Goal: Find specific page/section: Find specific page/section

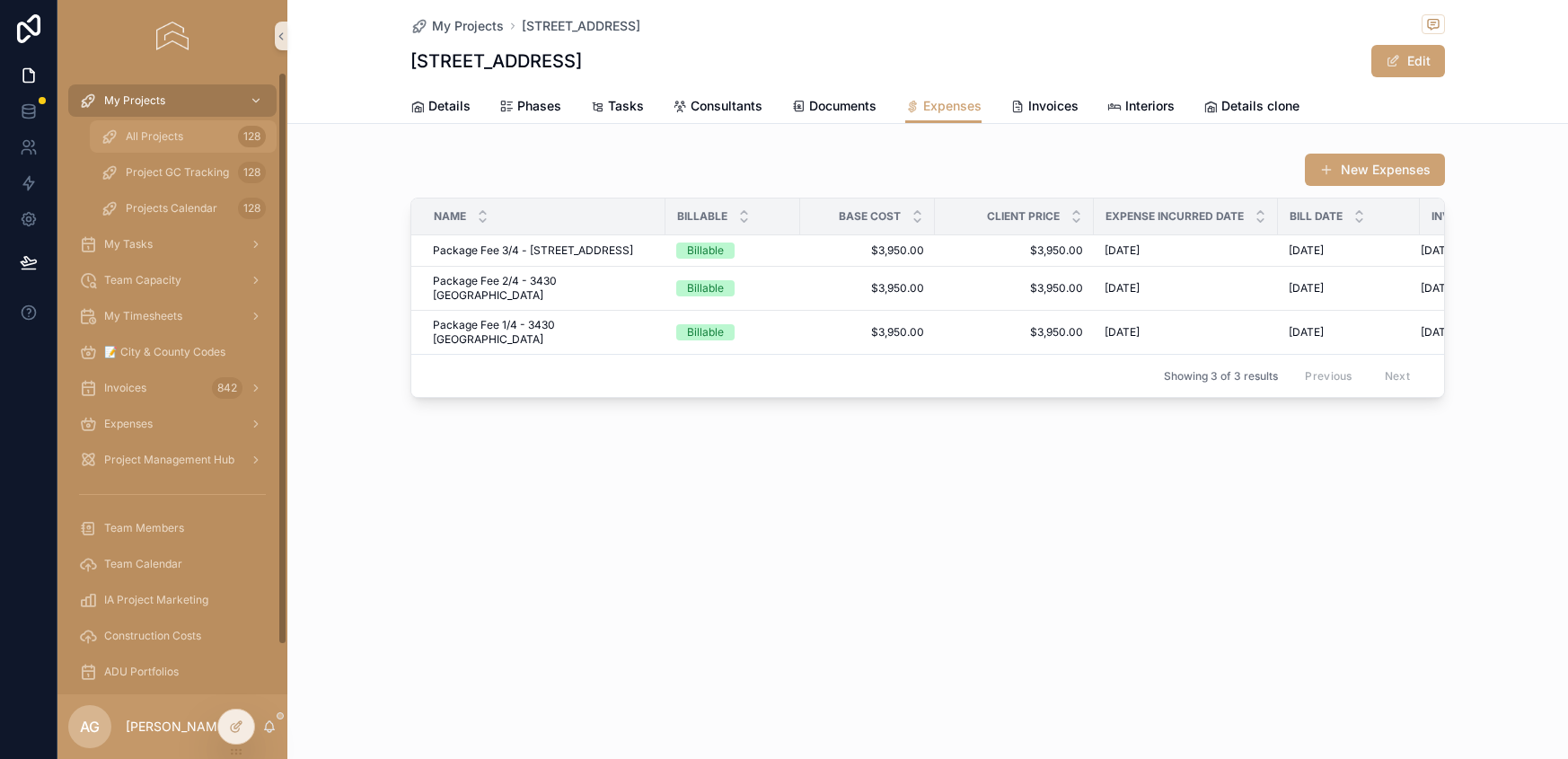
click at [179, 134] on span "All Projects" at bounding box center [155, 137] width 58 height 14
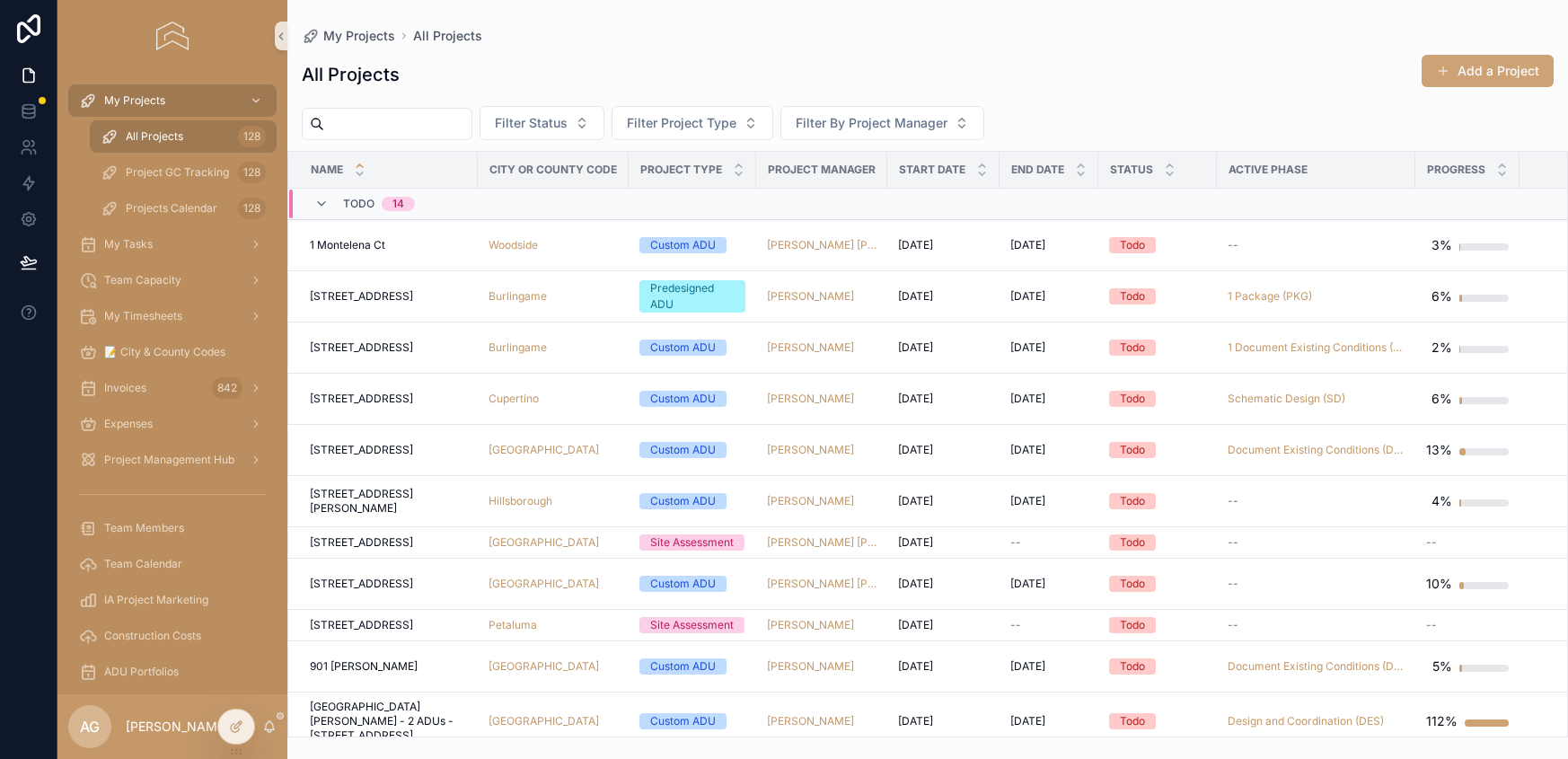
click at [368, 109] on div "scrollable content" at bounding box center [387, 124] width 171 height 33
click at [362, 124] on input "scrollable content" at bounding box center [398, 124] width 147 height 25
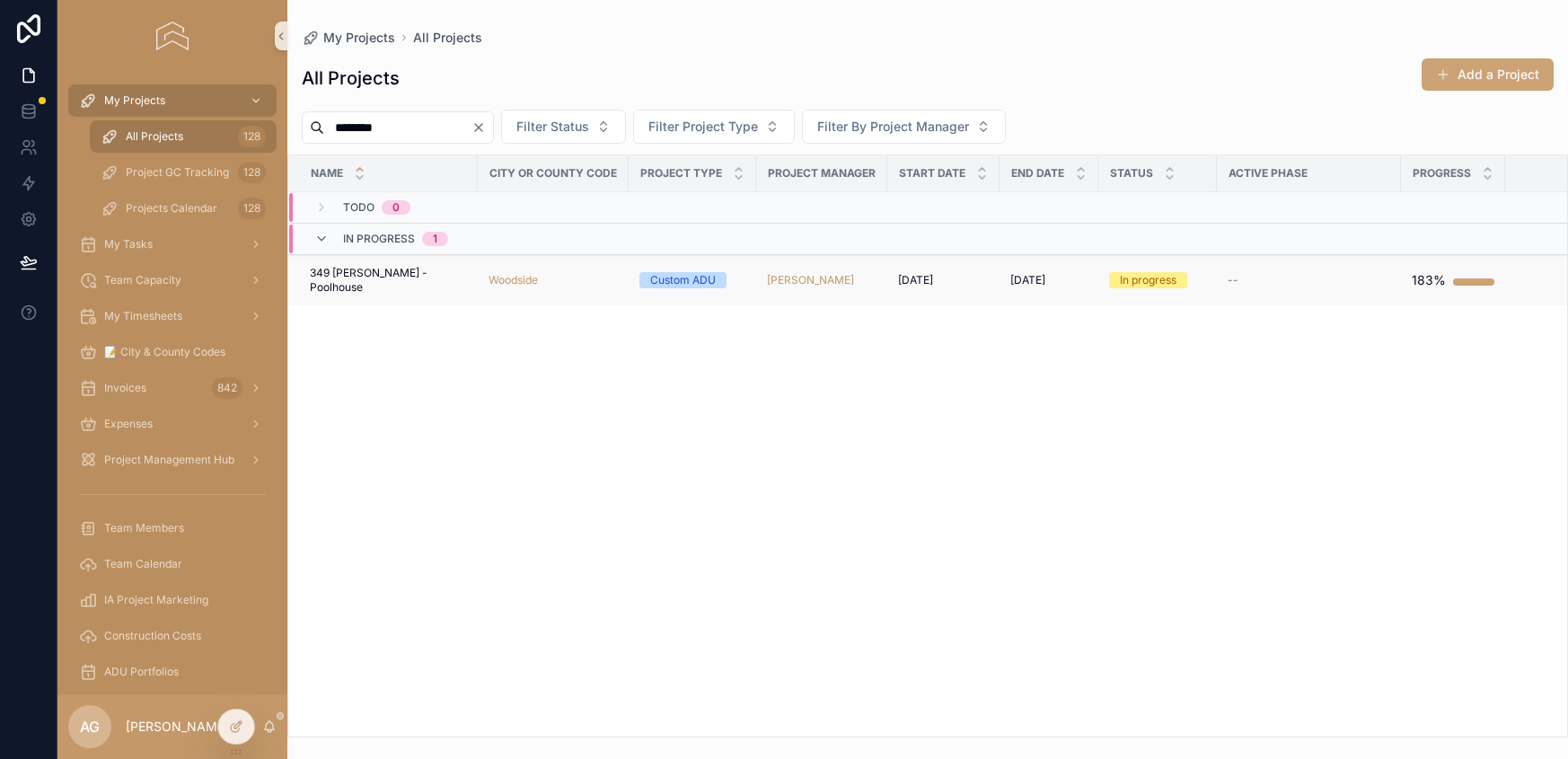
type input "********"
click at [585, 278] on div "Woodside" at bounding box center [553, 280] width 129 height 14
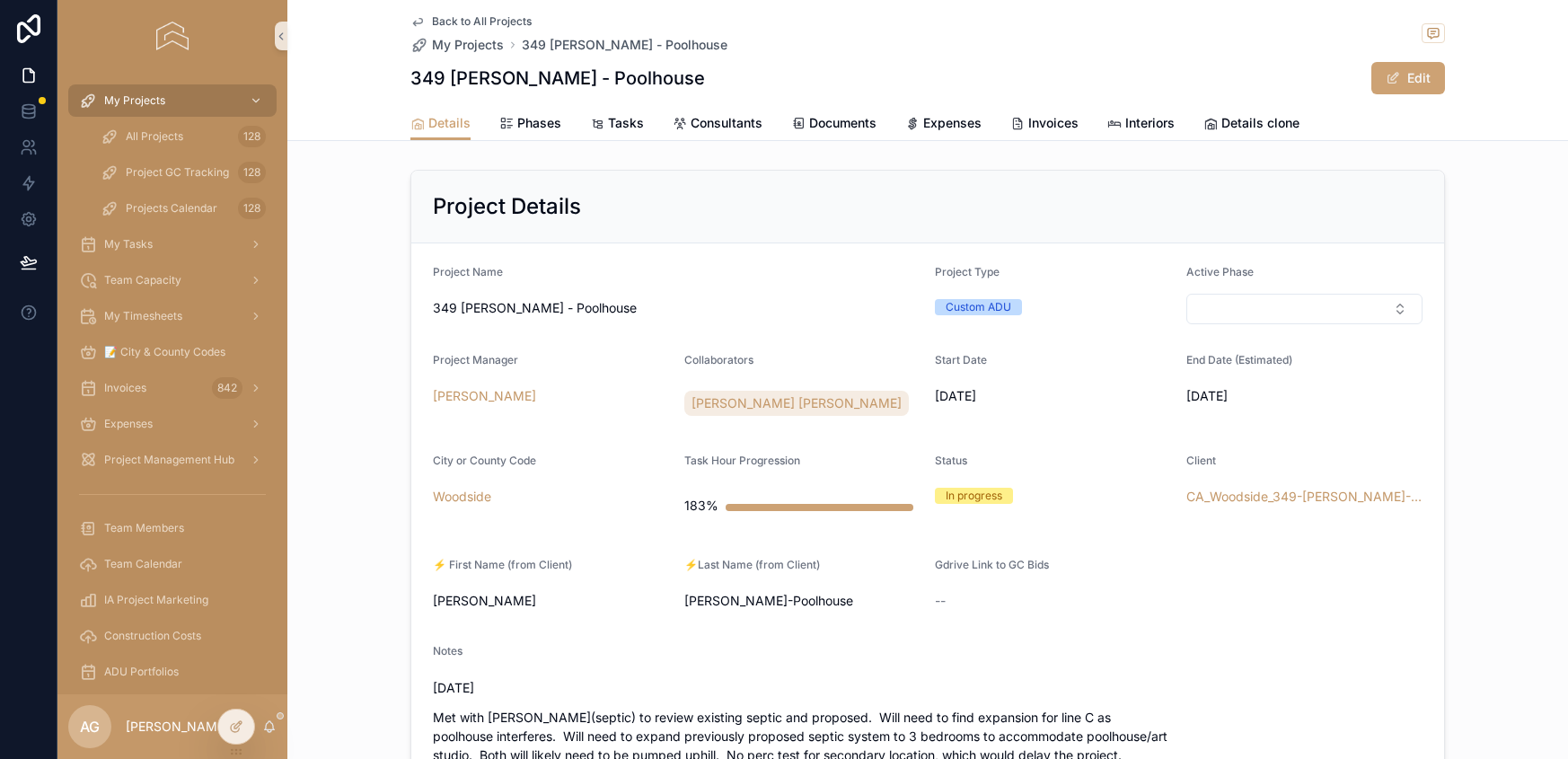
click at [964, 124] on span "Expenses" at bounding box center [952, 123] width 59 height 18
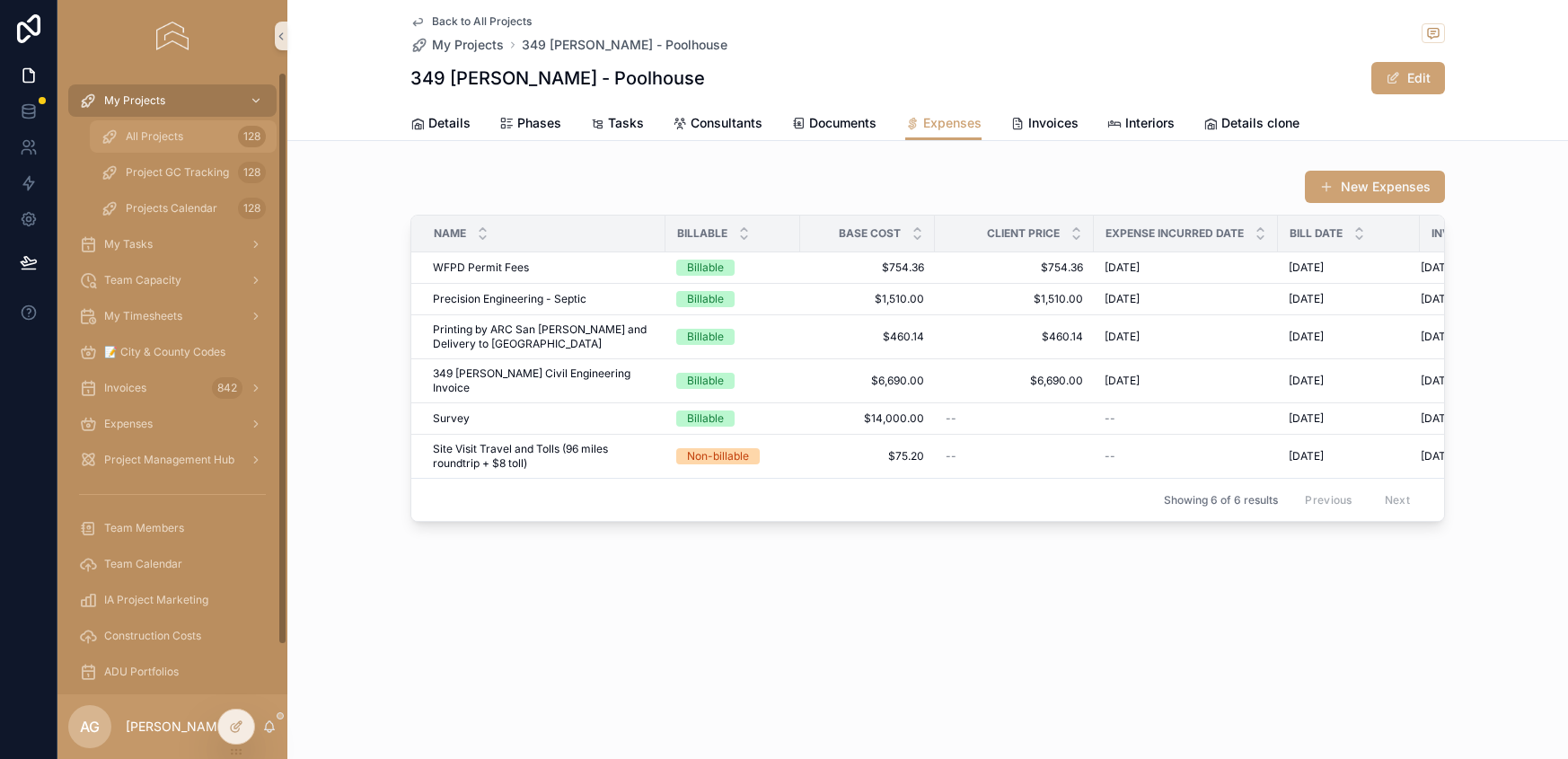
click at [154, 142] on span "All Projects" at bounding box center [155, 137] width 58 height 14
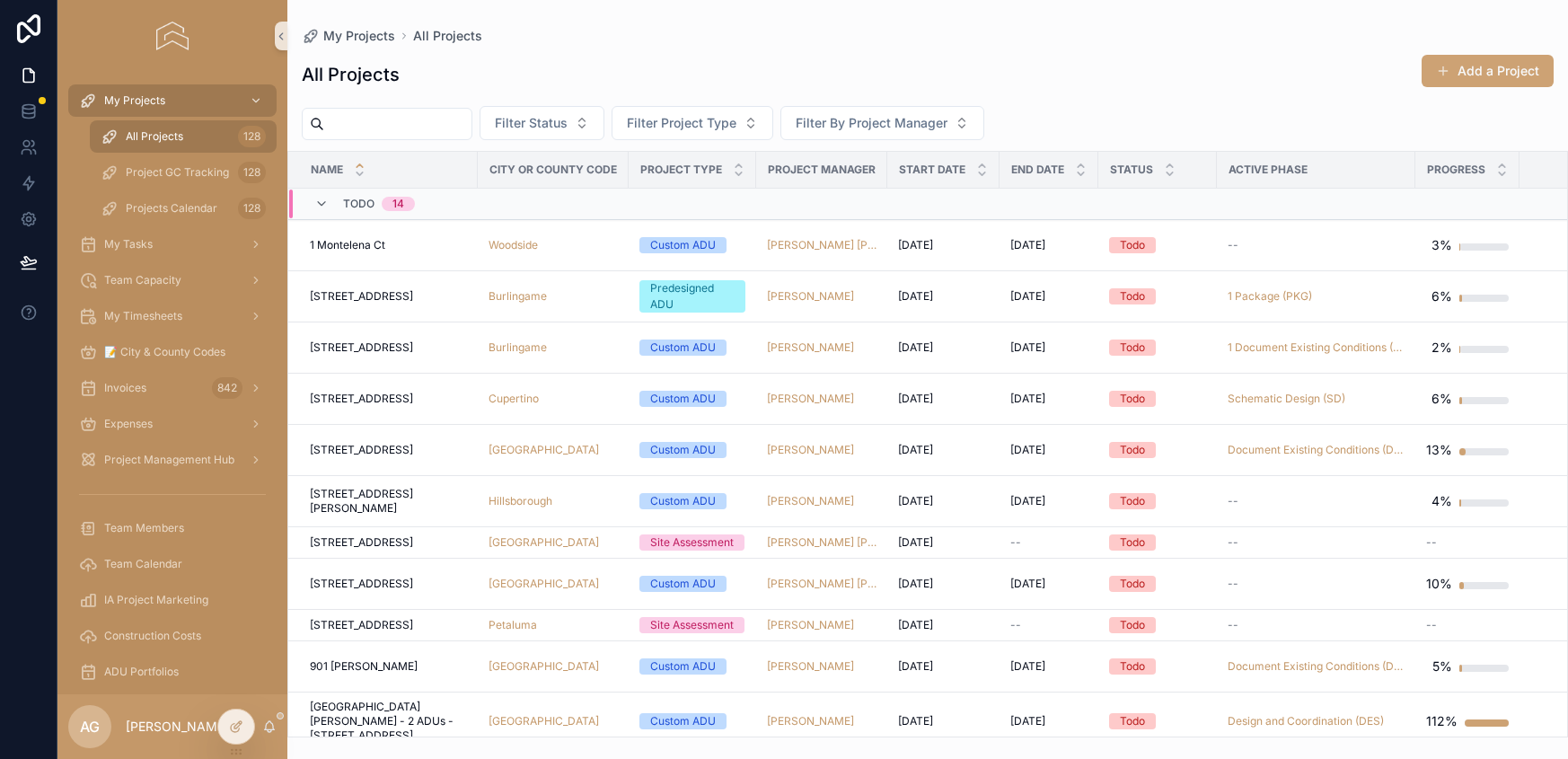
click at [430, 117] on input "scrollable content" at bounding box center [398, 124] width 147 height 25
type input "*******"
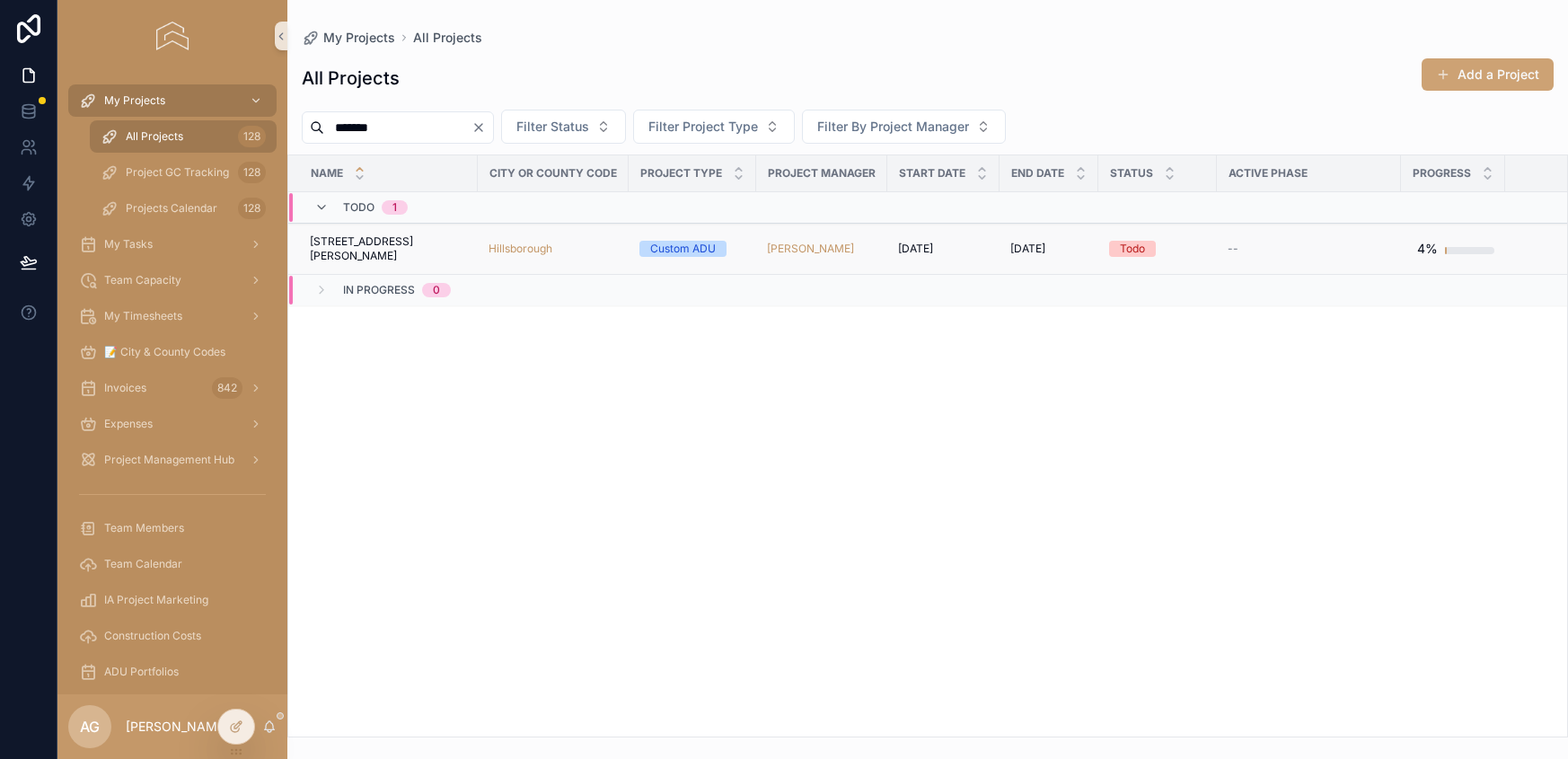
click at [434, 240] on td "[STREET_ADDRESS][GEOGRAPHIC_DATA][PERSON_NAME][STREET_ADDRESS][PERSON_NAME]" at bounding box center [383, 249] width 190 height 52
click at [434, 253] on div "[STREET_ADDRESS][GEOGRAPHIC_DATA][PERSON_NAME][STREET_ADDRESS][PERSON_NAME]" at bounding box center [389, 249] width 157 height 29
